Goal: Find specific page/section: Find specific page/section

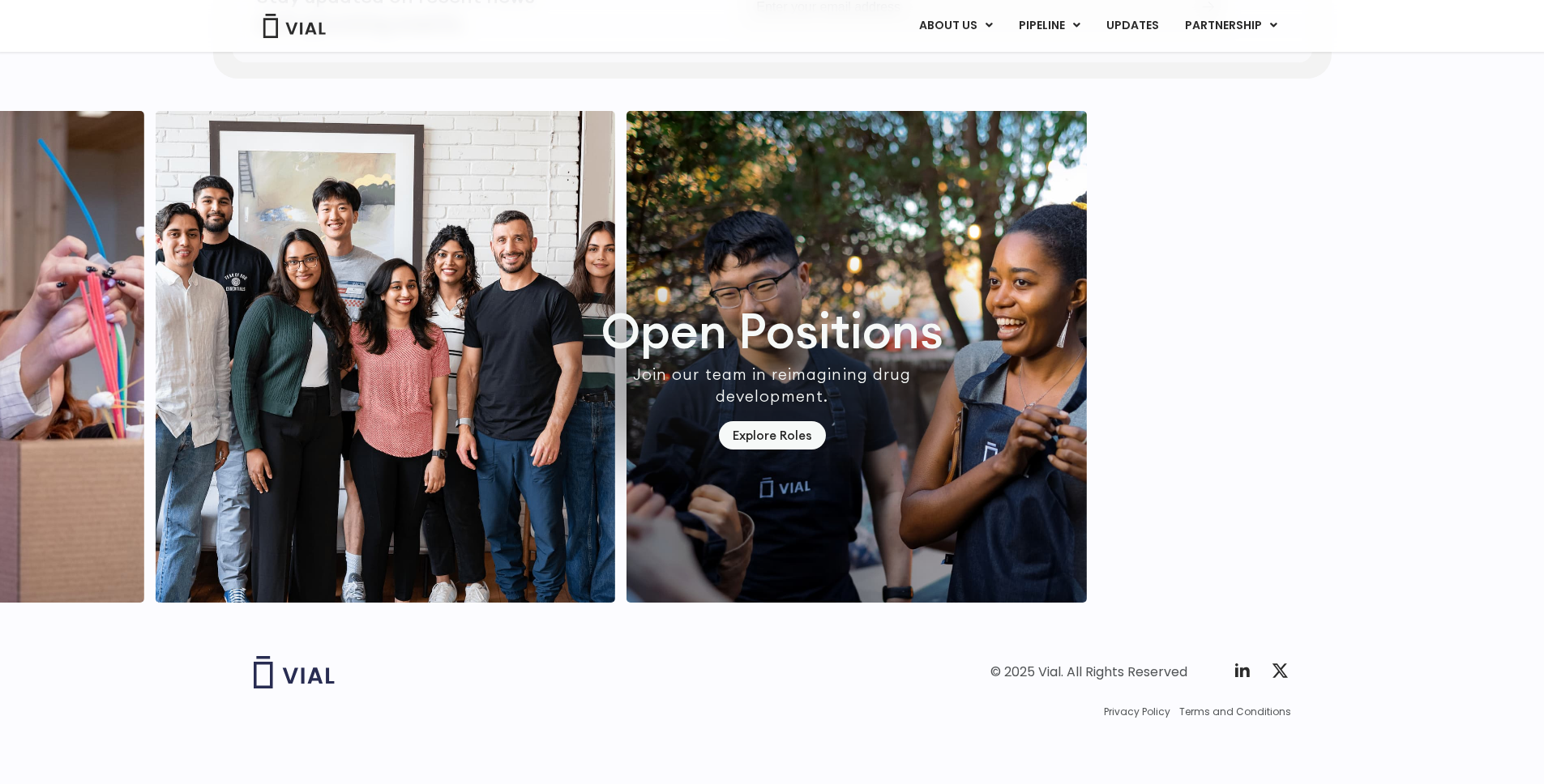
scroll to position [4591, 0]
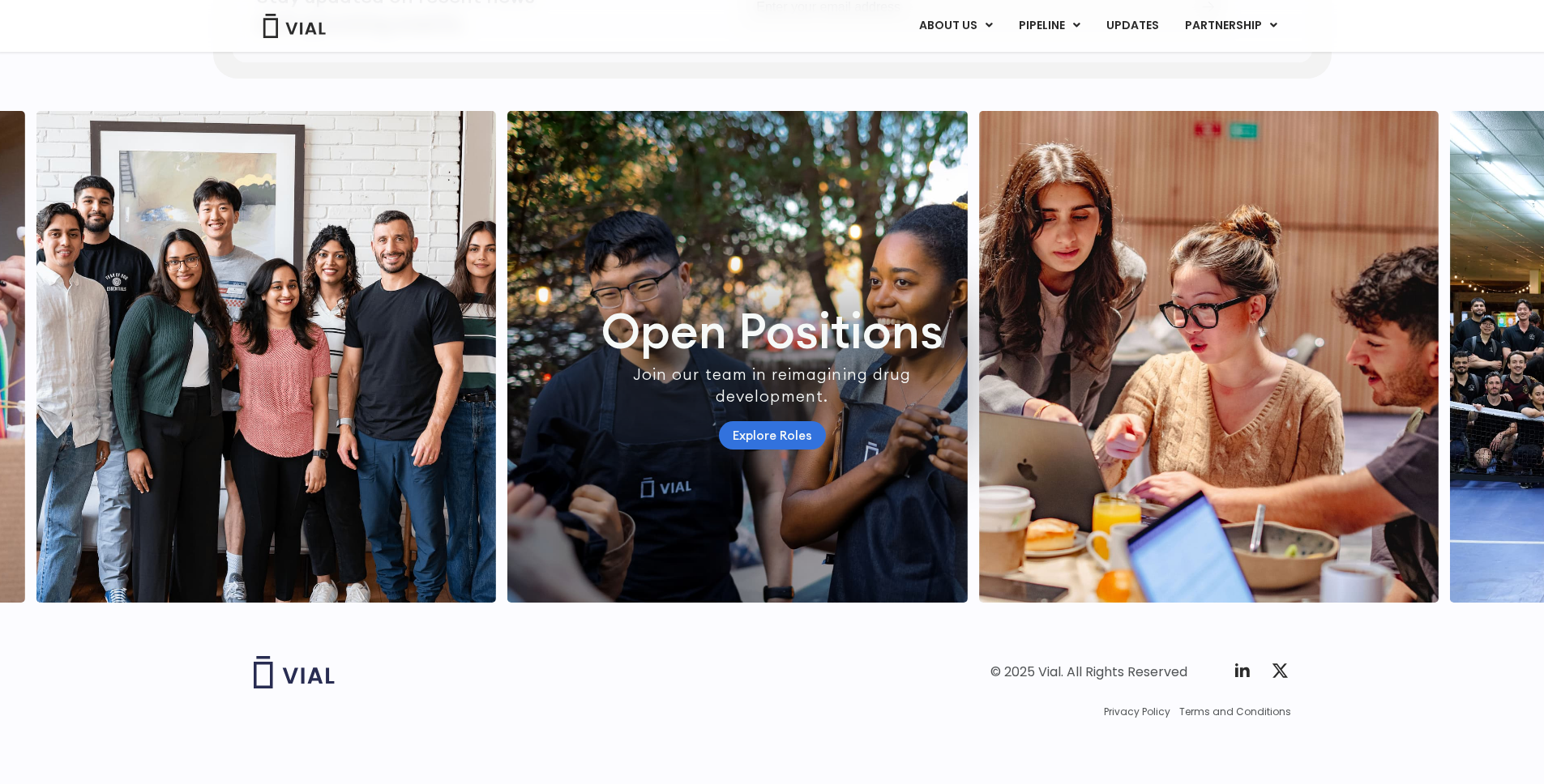
click at [790, 432] on link "Explore Roles" at bounding box center [772, 435] width 107 height 28
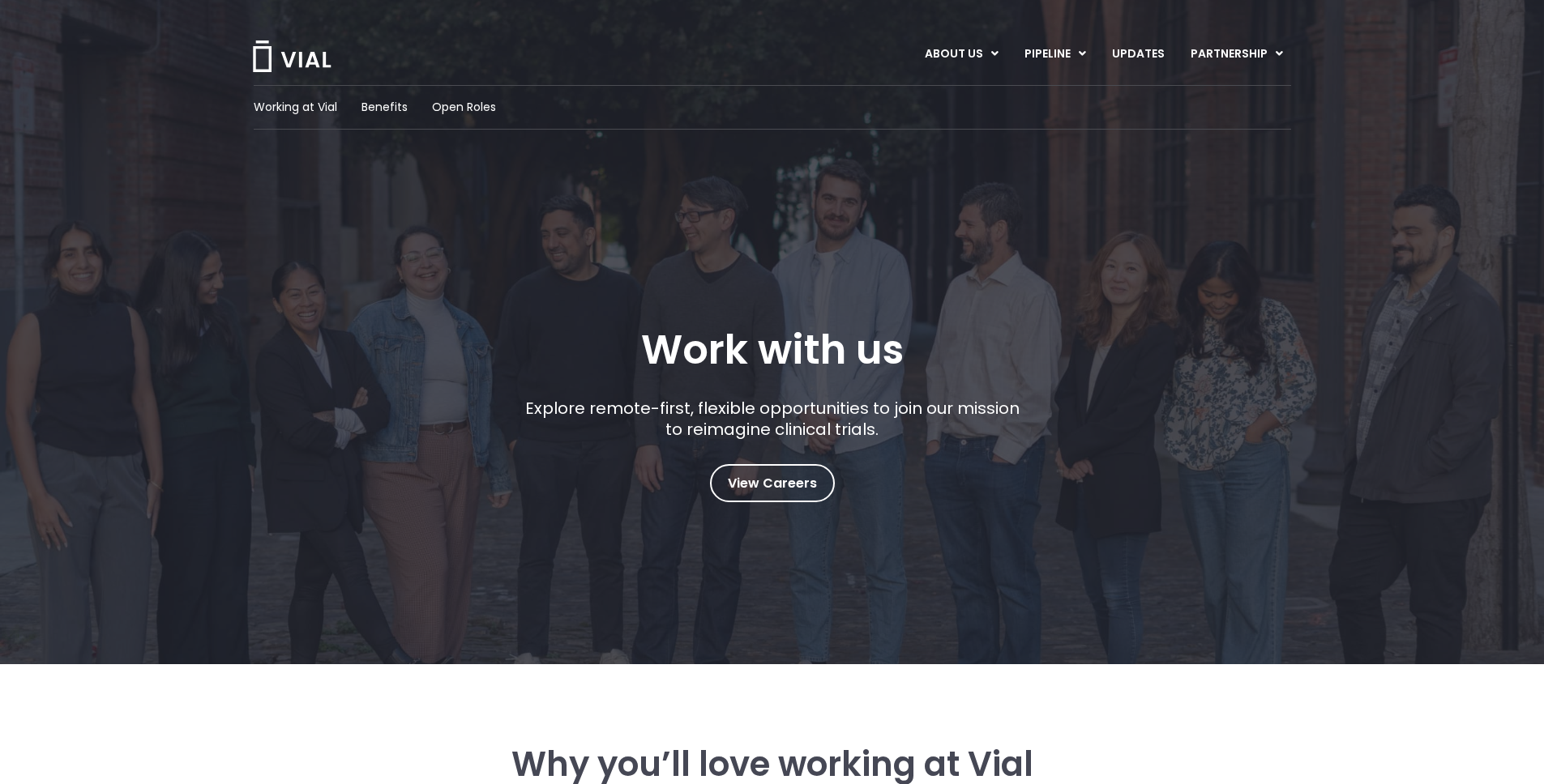
click at [455, 116] on div "Working at Vial Benefits Open Roles" at bounding box center [772, 107] width 1038 height 45
click at [455, 111] on span "Open Roles" at bounding box center [464, 107] width 64 height 17
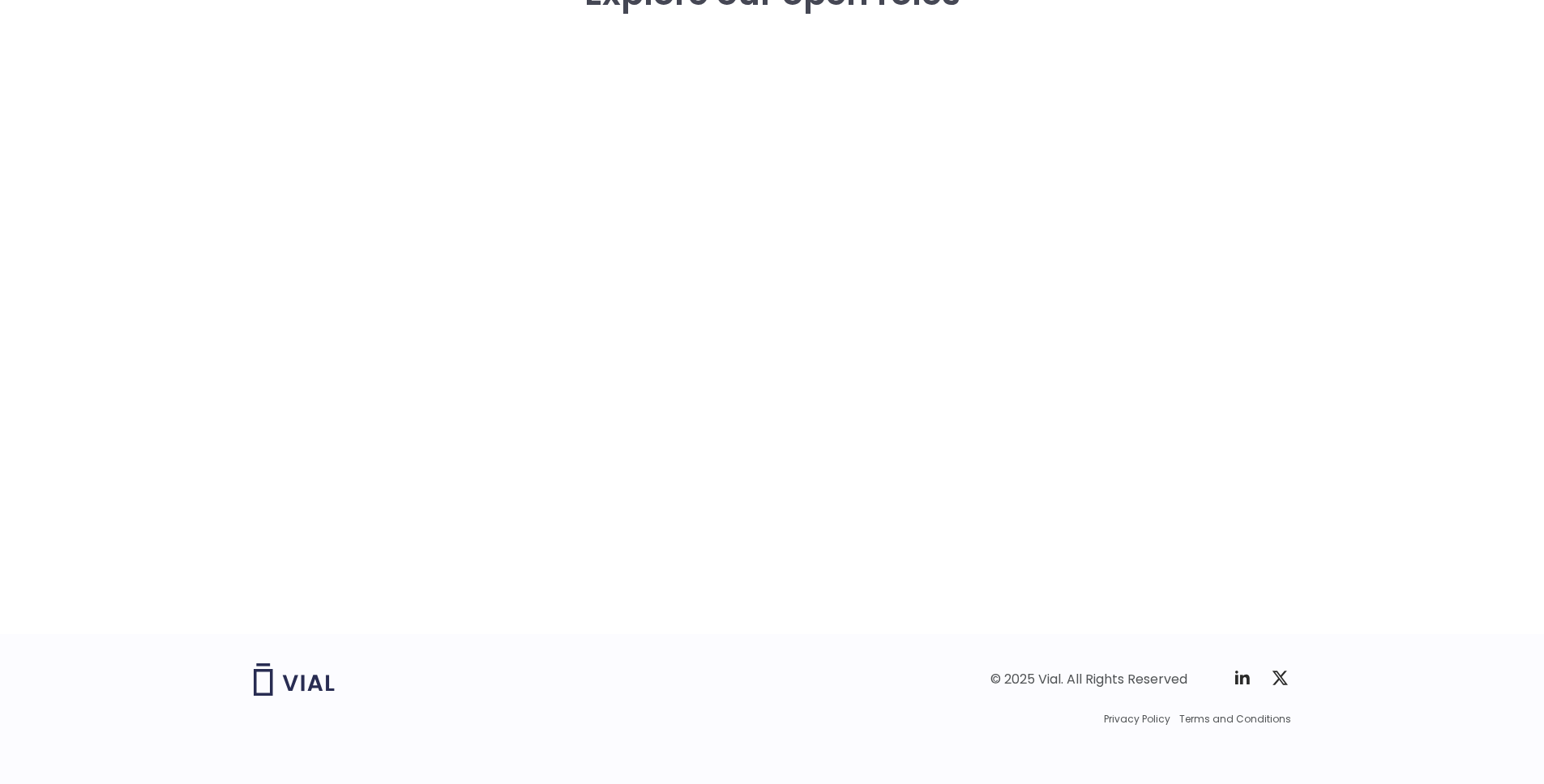
scroll to position [2391, 0]
